Goal: Transaction & Acquisition: Purchase product/service

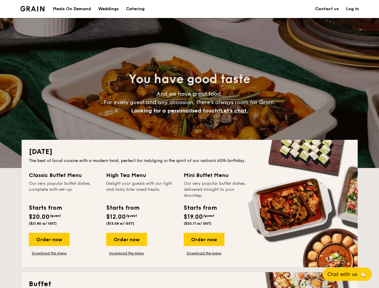
click at [189, 144] on div "[DATE] The best of local cuisine with a modern twist, perfect for indulging in …" at bounding box center [190, 204] width 336 height 128
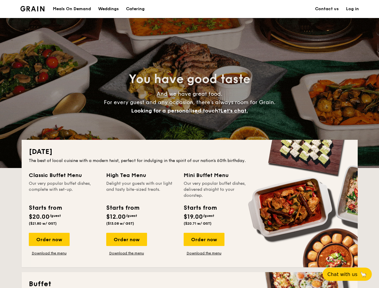
click at [352, 9] on link "Log in" at bounding box center [352, 9] width 13 height 18
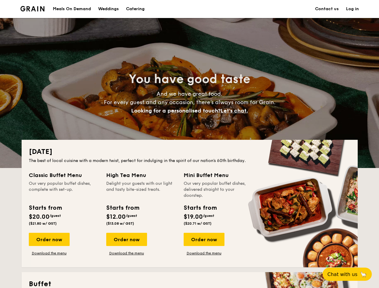
click at [236, 111] on span "Let's chat." at bounding box center [234, 110] width 27 height 7
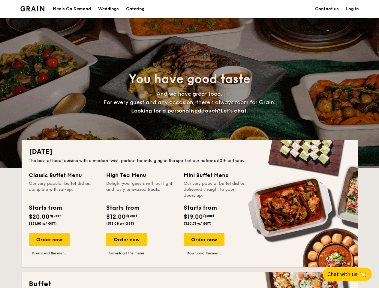
click at [49, 240] on div "Order now" at bounding box center [49, 239] width 41 height 13
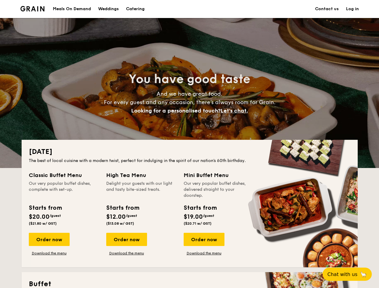
click at [126, 240] on div "Order now" at bounding box center [126, 239] width 41 height 13
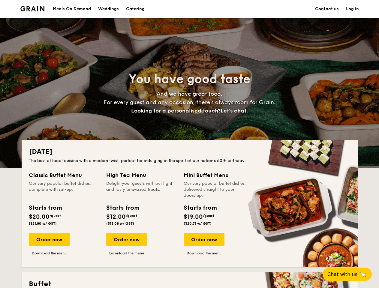
click at [204, 240] on div "Order now" at bounding box center [204, 239] width 41 height 13
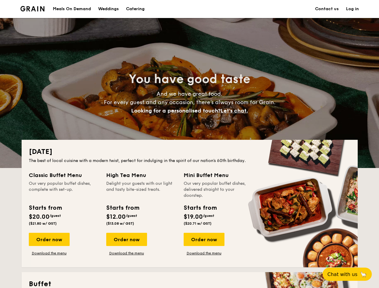
click at [351, 274] on span "Chat with us" at bounding box center [342, 275] width 30 height 6
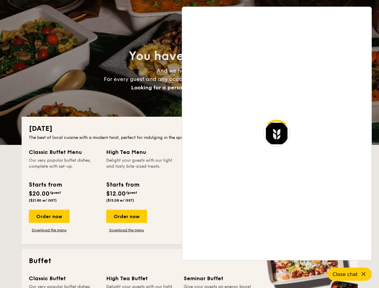
scroll to position [1162, 0]
